Goal: Task Accomplishment & Management: Complete application form

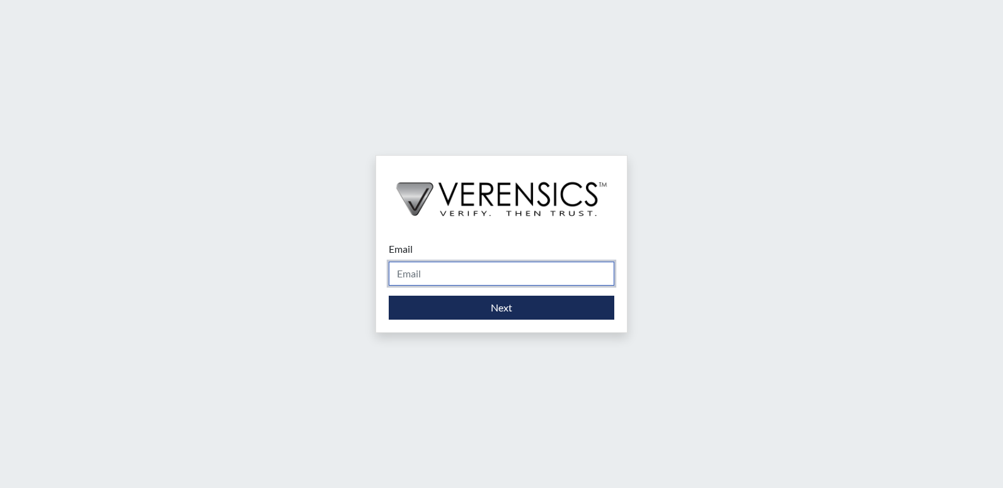
click at [468, 268] on input "Email" at bounding box center [502, 273] width 226 height 24
type input "[PERSON_NAME][EMAIL_ADDRESS][PERSON_NAME][DOMAIN_NAME]"
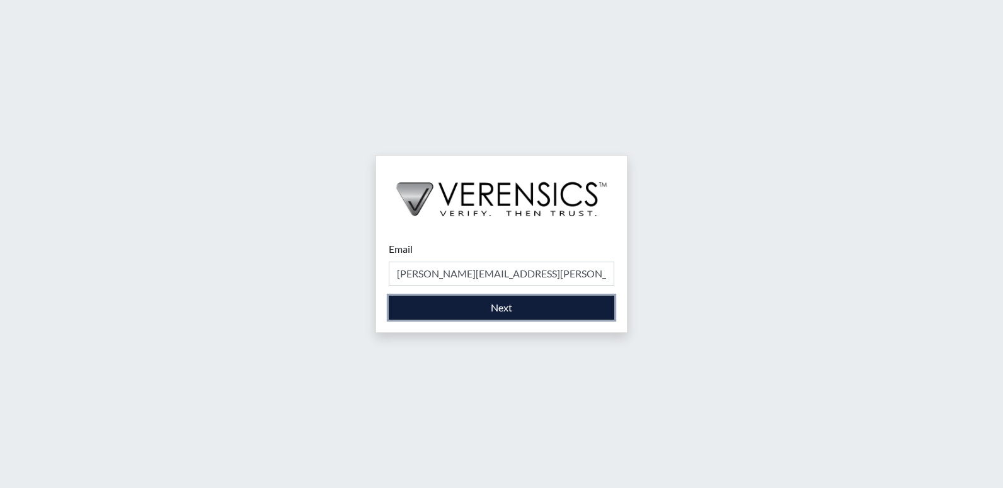
click at [490, 317] on button "Next" at bounding box center [502, 307] width 226 height 24
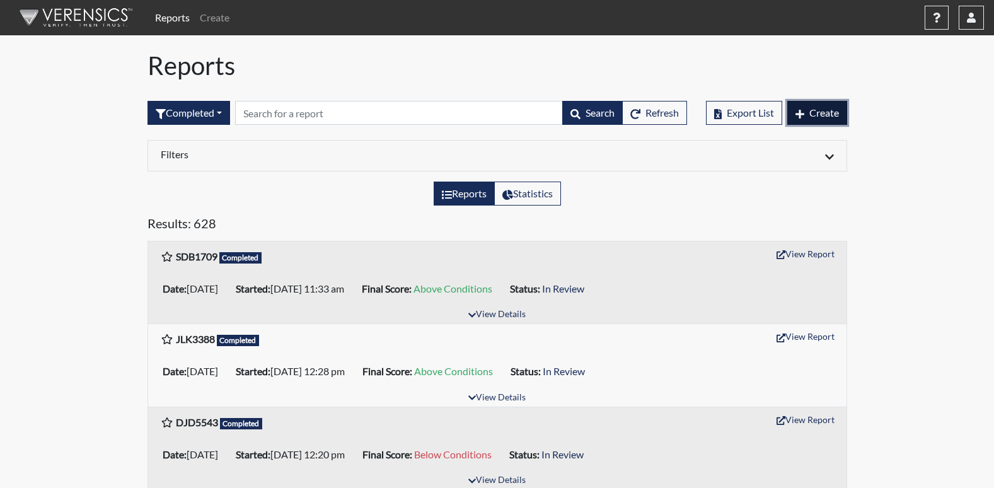
click at [817, 115] on span "Create" at bounding box center [824, 112] width 30 height 12
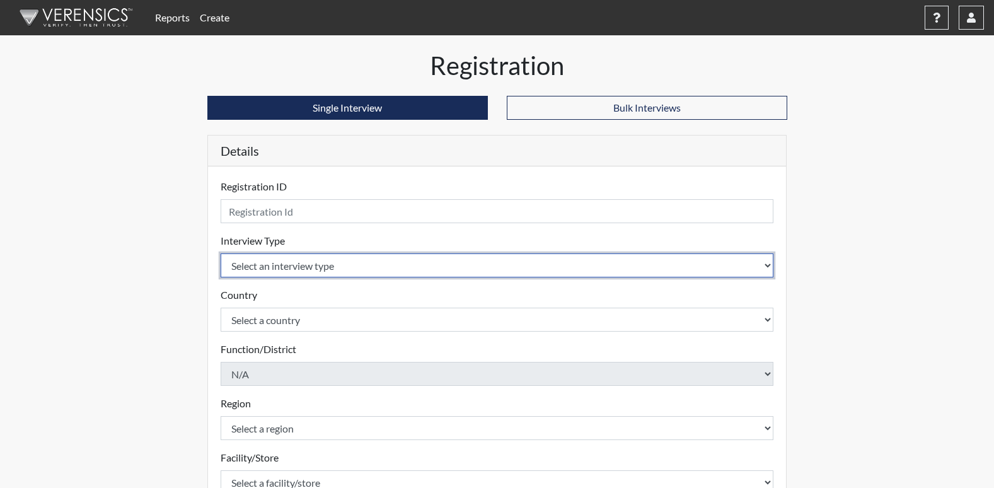
drag, startPoint x: 323, startPoint y: 261, endPoint x: 324, endPoint y: 275, distance: 14.5
click at [323, 261] on select "Select an interview type Corrections Pre-Employment" at bounding box center [497, 265] width 553 height 24
select select "ff733e93-e1bf-11ea-9c9f-0eff0cf7eb8f"
click at [221, 253] on select "Select an interview type Corrections Pre-Employment" at bounding box center [497, 265] width 553 height 24
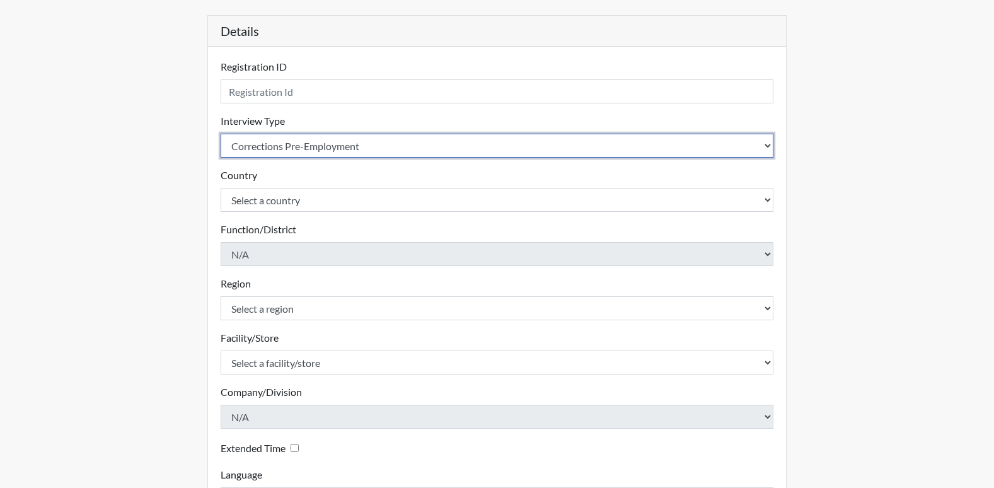
scroll to position [126, 0]
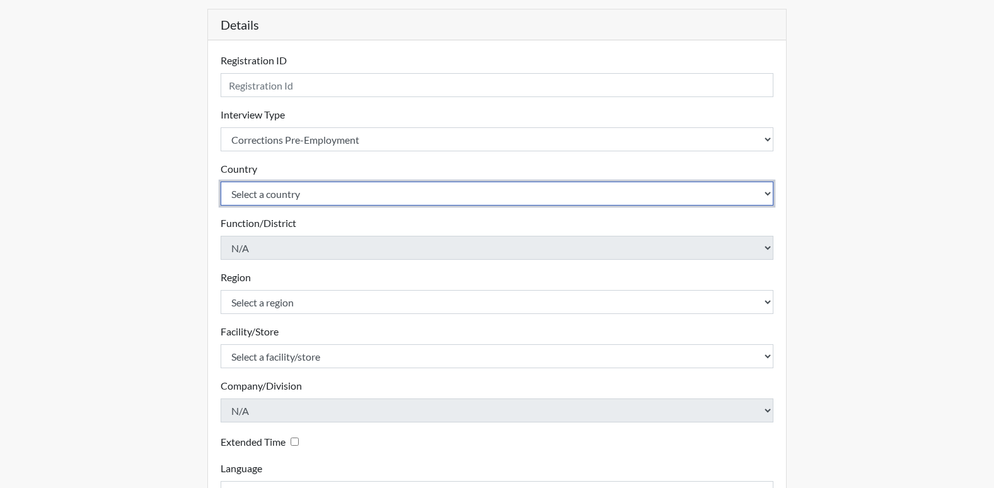
click at [299, 192] on select "Select a country [GEOGRAPHIC_DATA] [GEOGRAPHIC_DATA]" at bounding box center [497, 193] width 553 height 24
select select "united-states-of-[GEOGRAPHIC_DATA]"
click at [221, 181] on select "Select a country [GEOGRAPHIC_DATA] [GEOGRAPHIC_DATA]" at bounding box center [497, 193] width 553 height 24
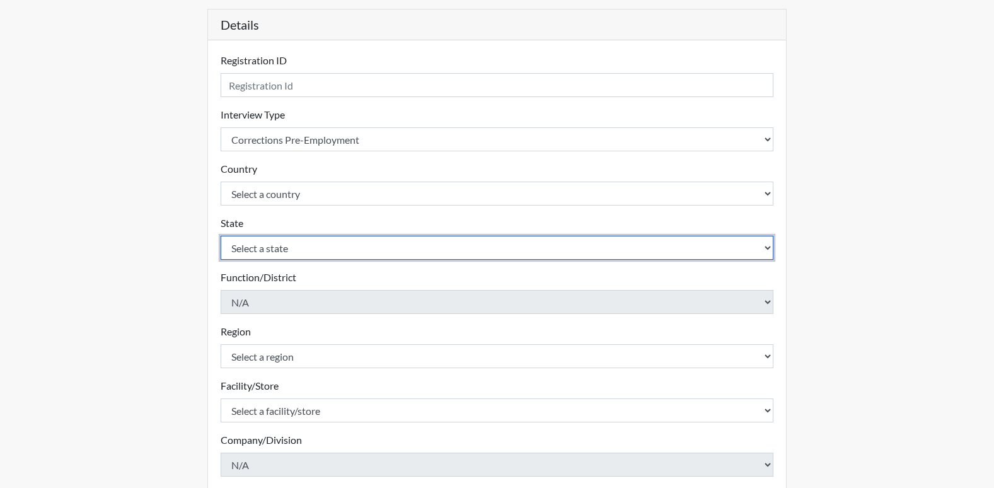
click at [296, 240] on select "Select a state [US_STATE] [US_STATE] [US_STATE] [US_STATE] [US_STATE] [US_STATE…" at bounding box center [497, 248] width 553 height 24
select select "GA"
click at [221, 236] on select "Select a state [US_STATE] [US_STATE] [US_STATE] [US_STATE] [US_STATE] [US_STATE…" at bounding box center [497, 248] width 553 height 24
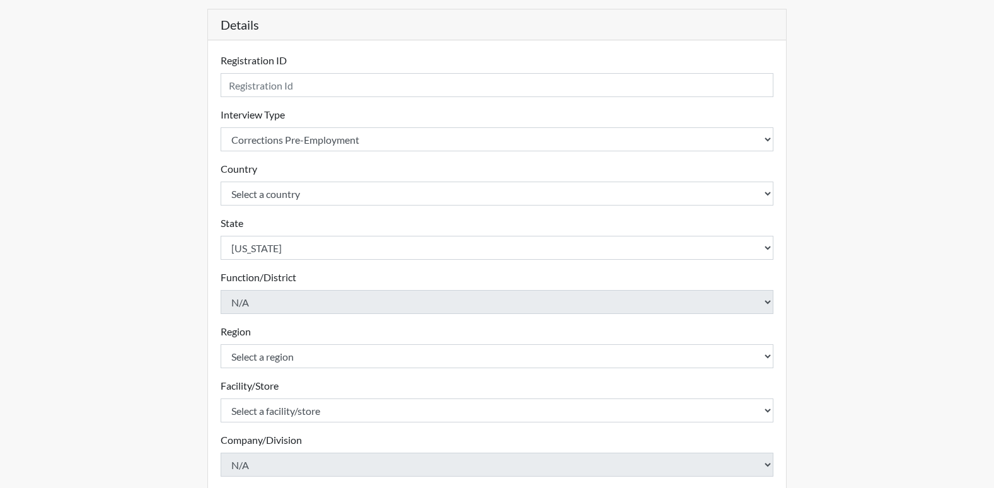
click at [186, 295] on div "Registration Single Interview Bulk Interviews Details Registration ID Please pr…" at bounding box center [497, 280] width 718 height 713
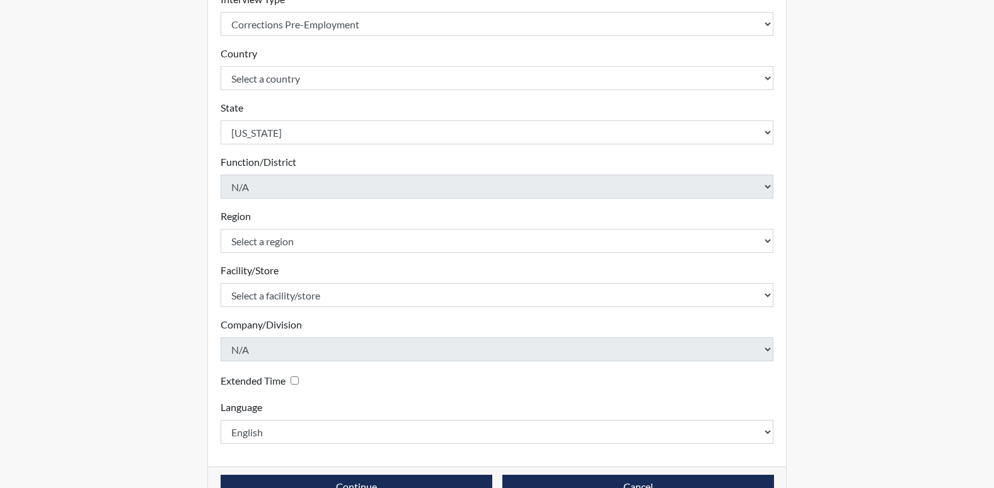
scroll to position [275, 0]
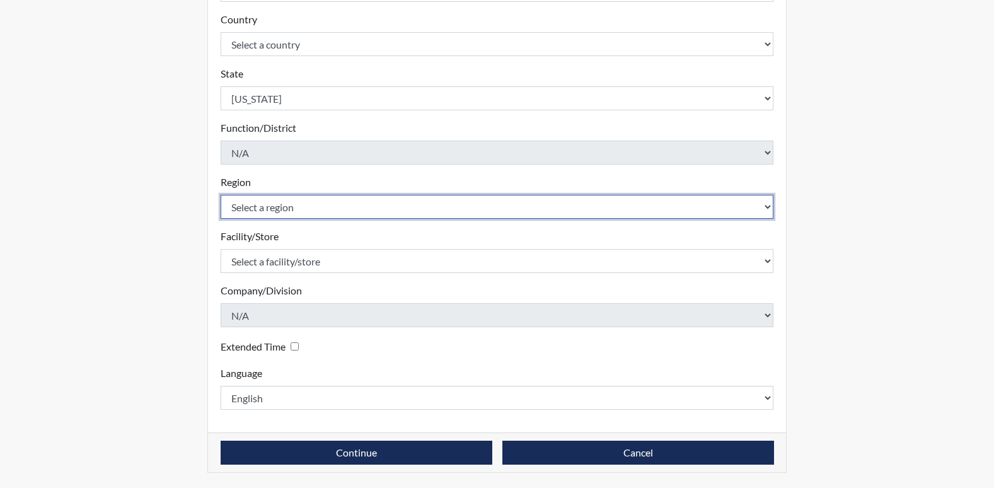
click at [240, 214] on select "Select a region [GEOGRAPHIC_DATA]" at bounding box center [497, 207] width 553 height 24
select select "51976826-f18e-4b67-8d3b-b0a0fa2f97ff"
click at [221, 195] on select "Select a region [GEOGRAPHIC_DATA]" at bounding box center [497, 207] width 553 height 24
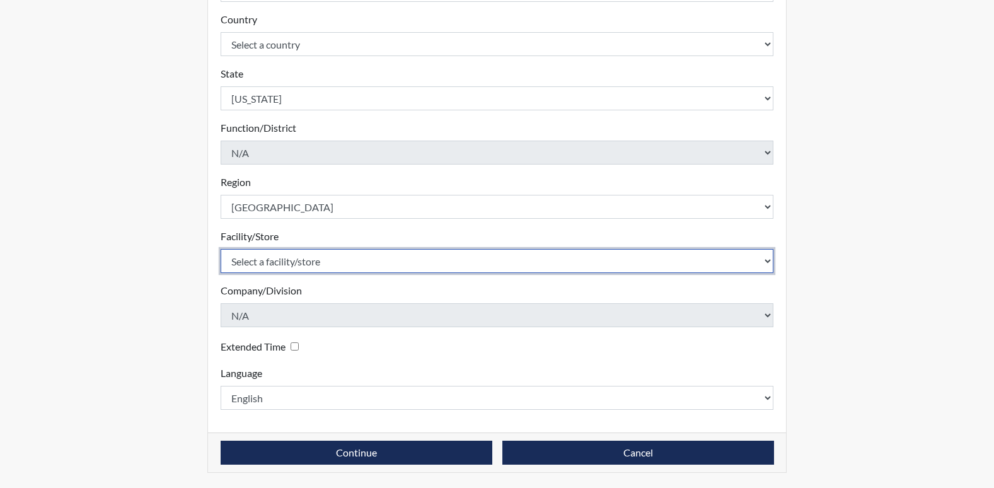
click at [270, 258] on select "Select a facility/store [PERSON_NAME] [PERSON_NAME] PSATC" at bounding box center [497, 261] width 553 height 24
select select "2bf4b575-5263-4093-9a0c-a4d6e4f1d94a"
click at [221, 249] on select "Select a facility/store [PERSON_NAME] [PERSON_NAME] PSATC" at bounding box center [497, 261] width 553 height 24
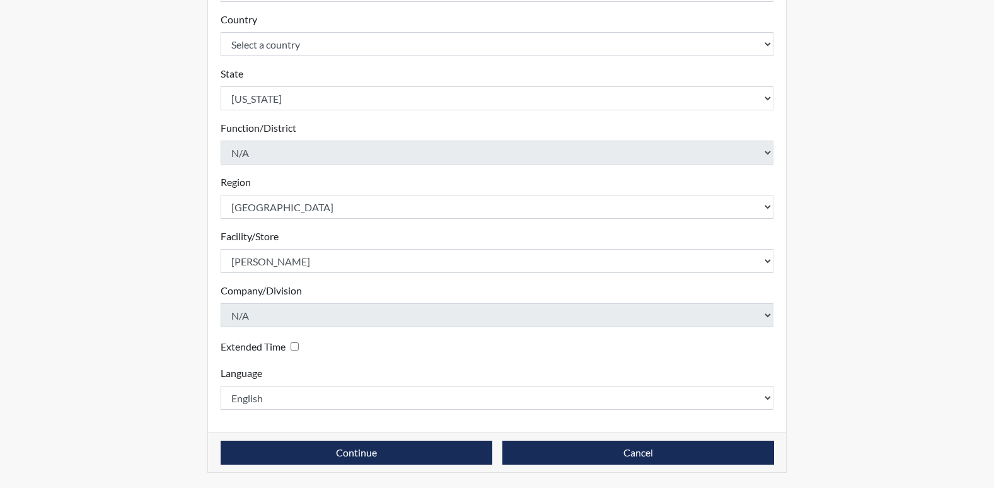
drag, startPoint x: 163, startPoint y: 352, endPoint x: 198, endPoint y: 296, distance: 65.4
click at [162, 352] on div "Registration Single Interview Bulk Interviews Details Registration ID Please pr…" at bounding box center [497, 131] width 718 height 713
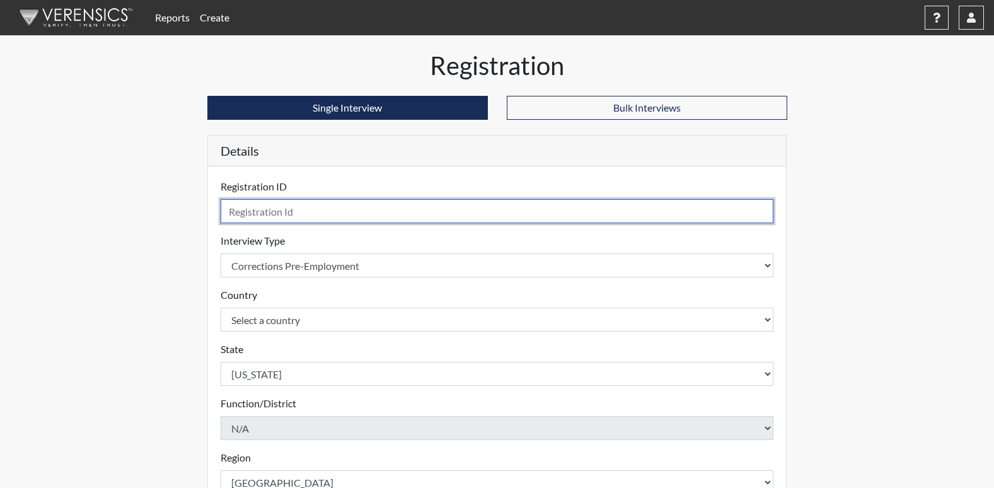
click at [247, 206] on input "text" at bounding box center [497, 211] width 553 height 24
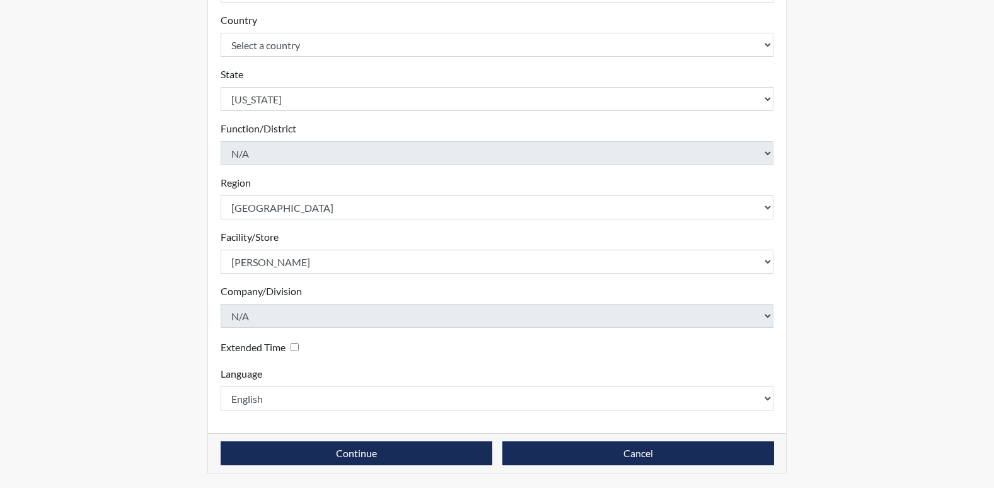
scroll to position [275, 0]
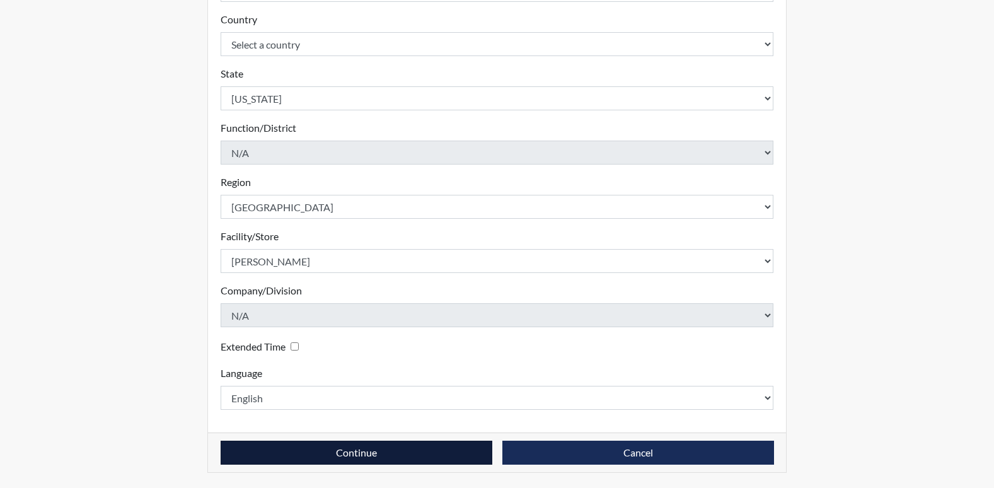
type input "kc1573"
click at [458, 456] on button "Continue" at bounding box center [357, 452] width 272 height 24
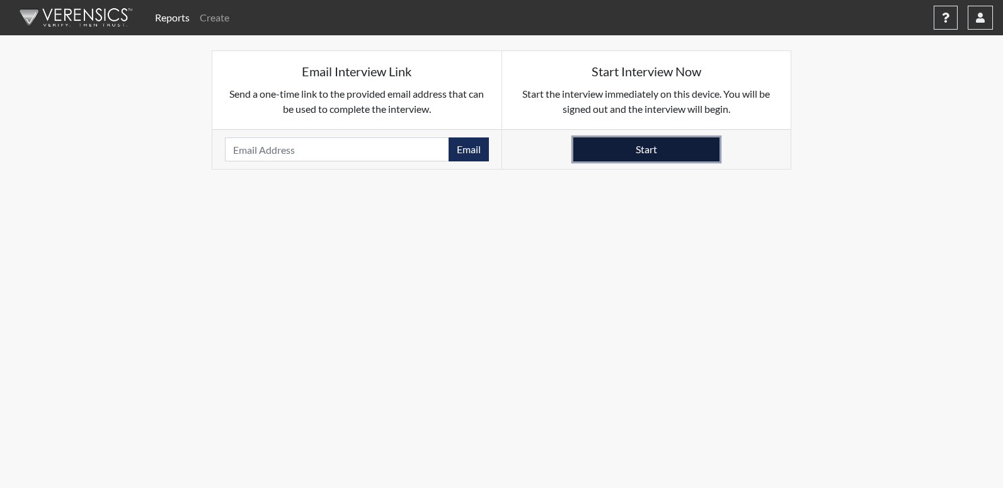
click at [618, 158] on button "Start" at bounding box center [646, 149] width 146 height 24
